Goal: Find specific page/section: Find specific page/section

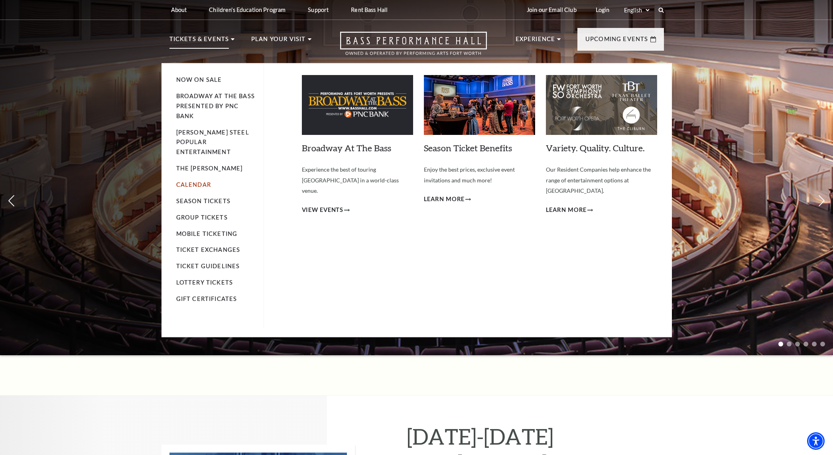
click at [195, 181] on link "Calendar" at bounding box center [193, 184] width 35 height 7
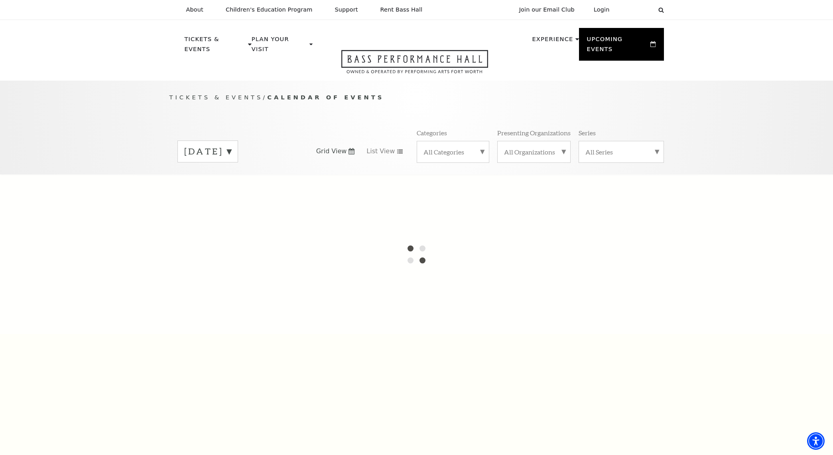
click at [231, 149] on label "August 2025" at bounding box center [207, 151] width 47 height 12
click at [231, 169] on label "September 2025" at bounding box center [207, 168] width 47 height 17
click at [339, 148] on span "Grid View" at bounding box center [331, 151] width 31 height 9
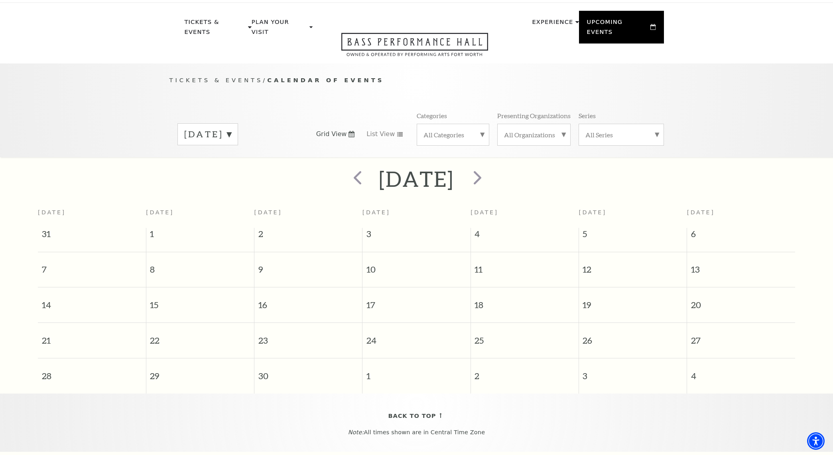
scroll to position [41, 0]
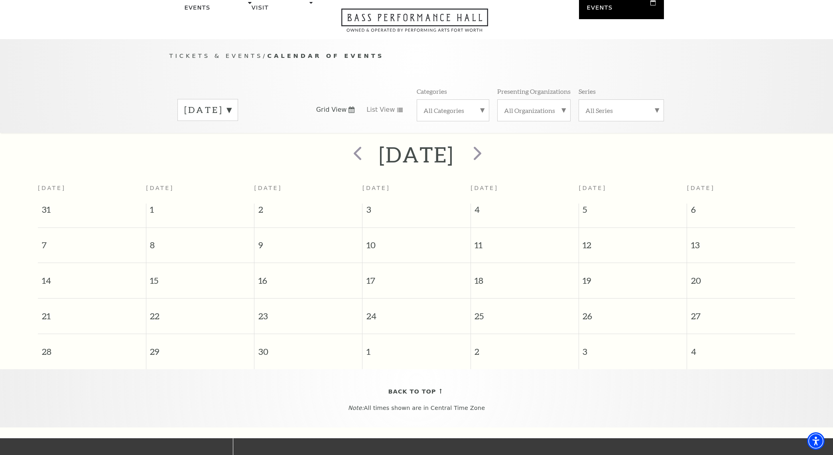
click at [152, 318] on span "22" at bounding box center [200, 312] width 108 height 28
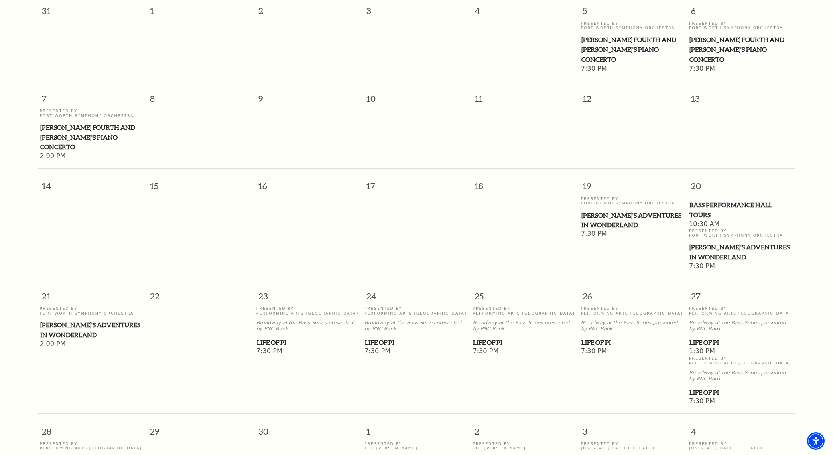
scroll to position [320, 0]
